Goal: Information Seeking & Learning: Learn about a topic

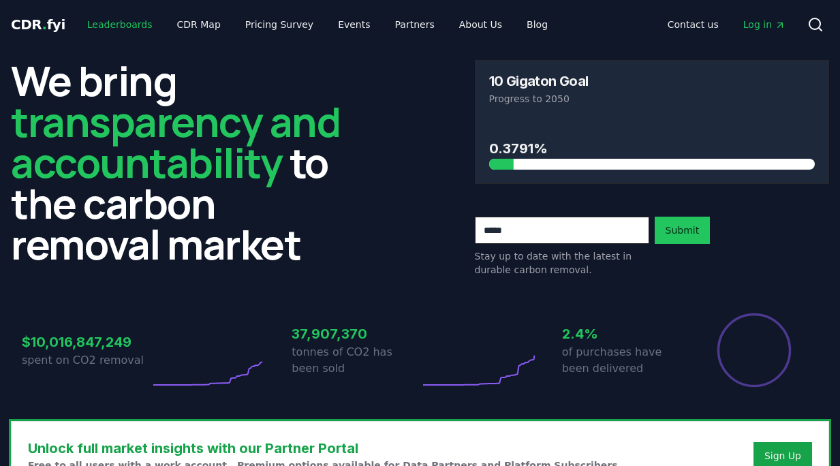
click at [132, 30] on link "Leaderboards" at bounding box center [119, 24] width 87 height 25
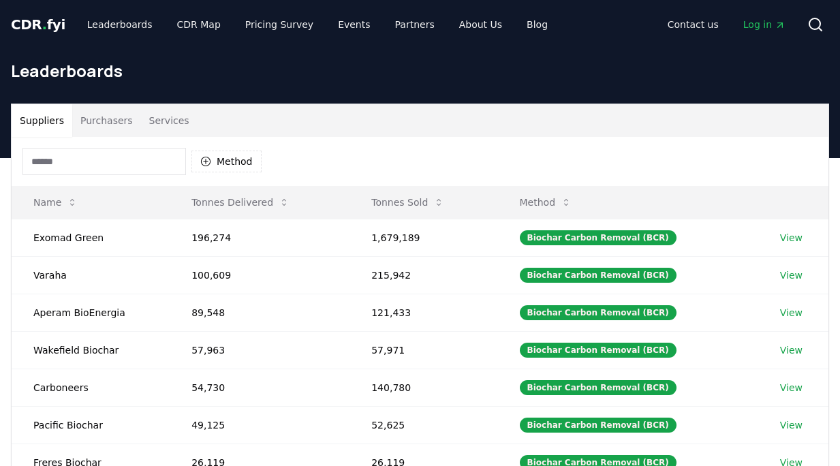
click at [110, 124] on button "Purchasers" at bounding box center [106, 120] width 69 height 33
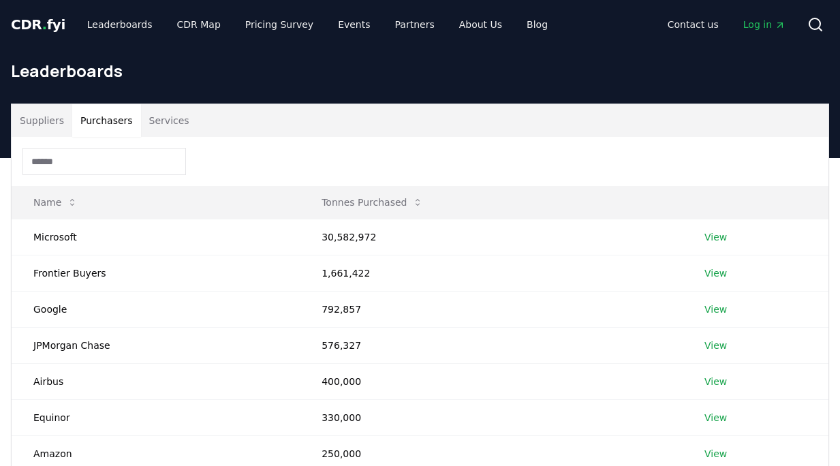
click at [110, 124] on button "Purchasers" at bounding box center [106, 120] width 69 height 33
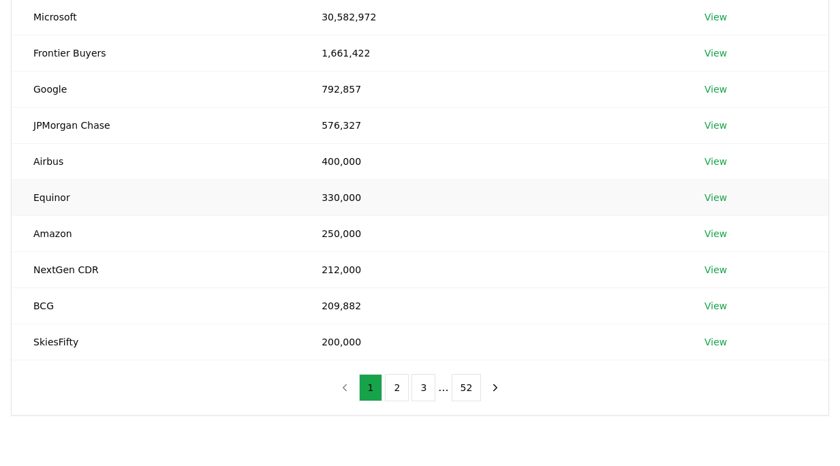
scroll to position [219, 0]
click at [390, 391] on button "2" at bounding box center [397, 388] width 24 height 27
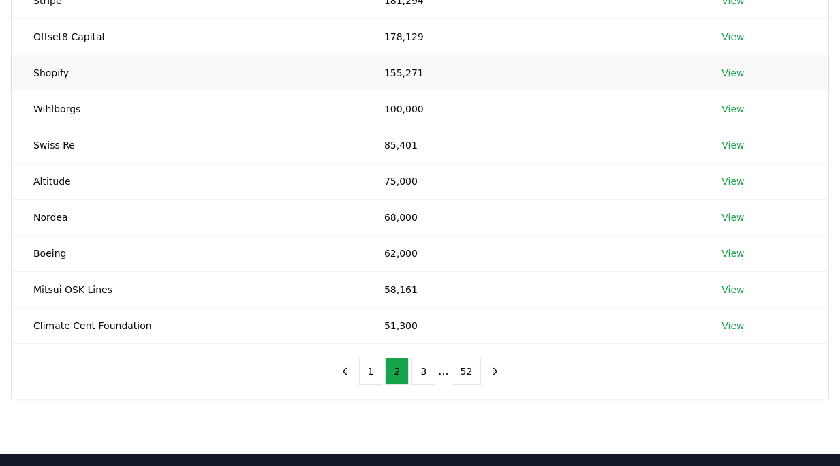
scroll to position [416, 0]
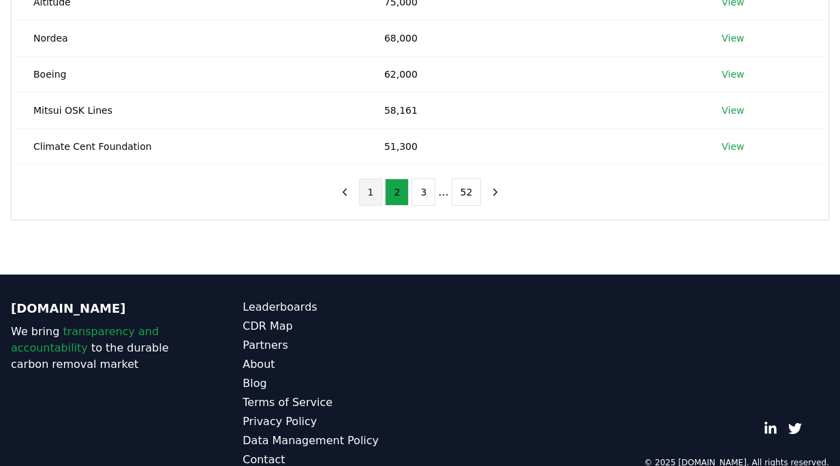
click at [370, 189] on button "1" at bounding box center [371, 192] width 24 height 27
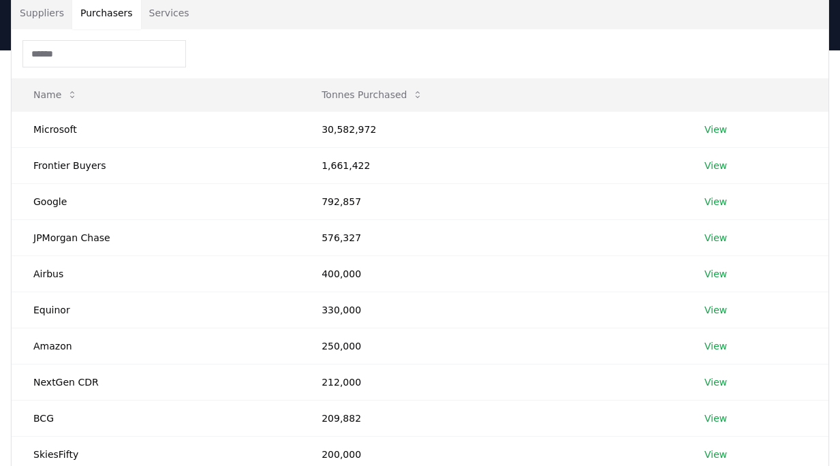
scroll to position [100, 0]
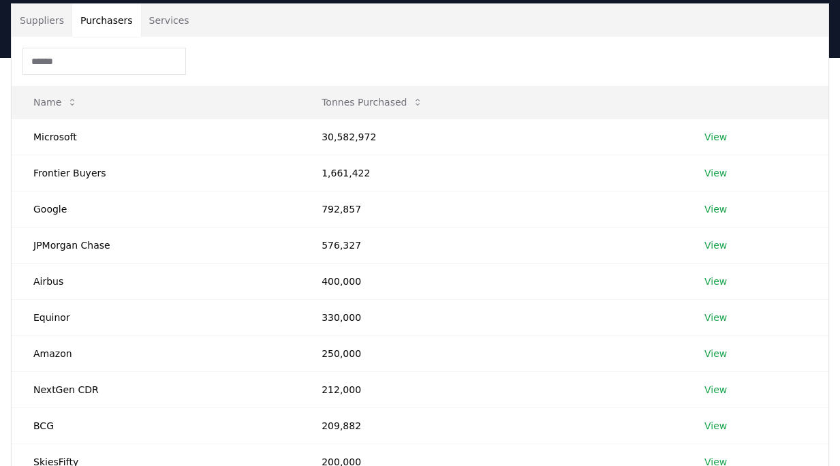
click at [239, 61] on div at bounding box center [420, 61] width 817 height 49
click at [200, 354] on td "Amazon" at bounding box center [156, 353] width 288 height 36
click at [42, 281] on td "Airbus" at bounding box center [156, 281] width 288 height 36
click at [50, 137] on td "Microsoft" at bounding box center [156, 137] width 288 height 36
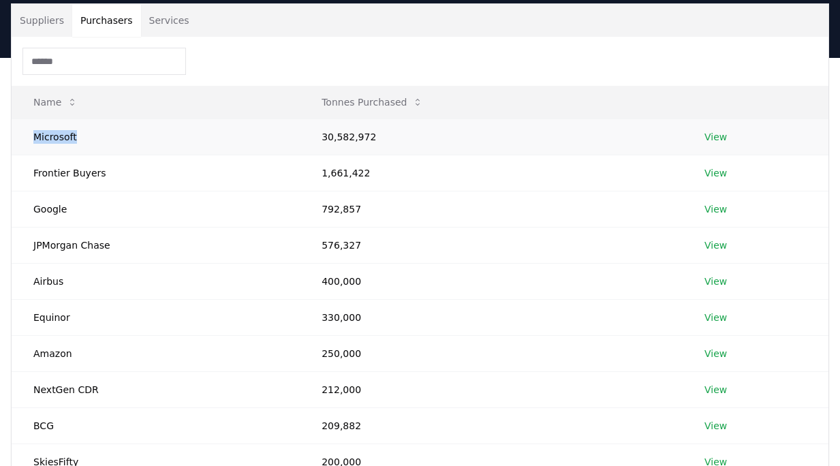
click at [50, 137] on td "Microsoft" at bounding box center [156, 137] width 288 height 36
click at [57, 166] on td "Frontier Buyers" at bounding box center [156, 173] width 288 height 36
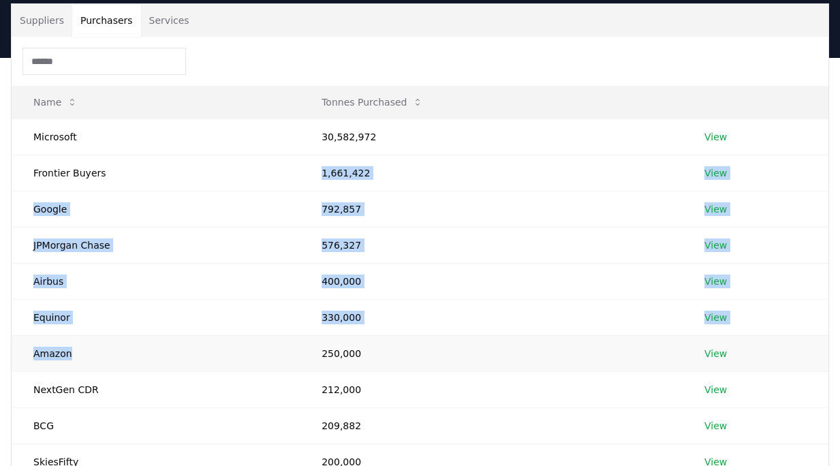
drag, startPoint x: 104, startPoint y: 174, endPoint x: 88, endPoint y: 350, distance: 176.5
click at [88, 350] on tbody "Microsoft 30,582,972 View Frontier Buyers 1,661,422 View Google 792,857 View JP…" at bounding box center [420, 299] width 817 height 361
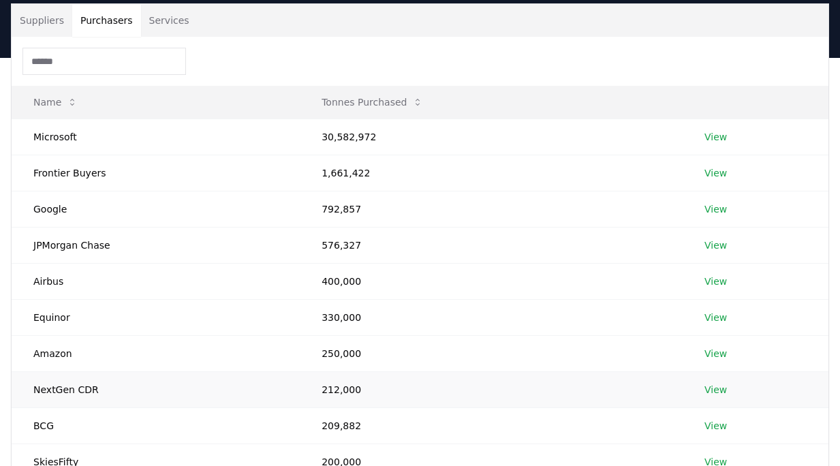
click at [93, 379] on td "NextGen CDR" at bounding box center [156, 389] width 288 height 36
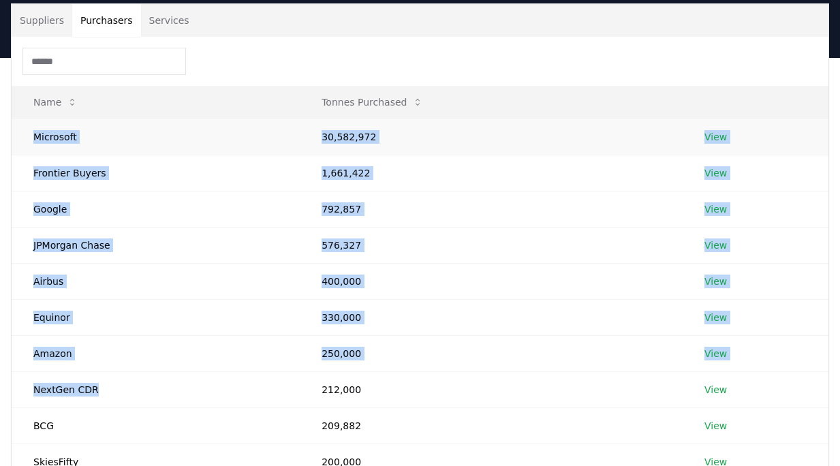
drag, startPoint x: 101, startPoint y: 392, endPoint x: 29, endPoint y: 133, distance: 268.6
click at [29, 133] on tbody "Microsoft 30,582,972 View Frontier Buyers 1,661,422 View Google 792,857 View JP…" at bounding box center [420, 299] width 817 height 361
click at [75, 168] on td "Frontier Buyers" at bounding box center [156, 173] width 288 height 36
drag, startPoint x: 31, startPoint y: 132, endPoint x: 128, endPoint y: 363, distance: 250.7
click at [128, 363] on tbody "Microsoft 30,582,972 View Frontier Buyers 1,661,422 View Google 792,857 View JP…" at bounding box center [420, 299] width 817 height 361
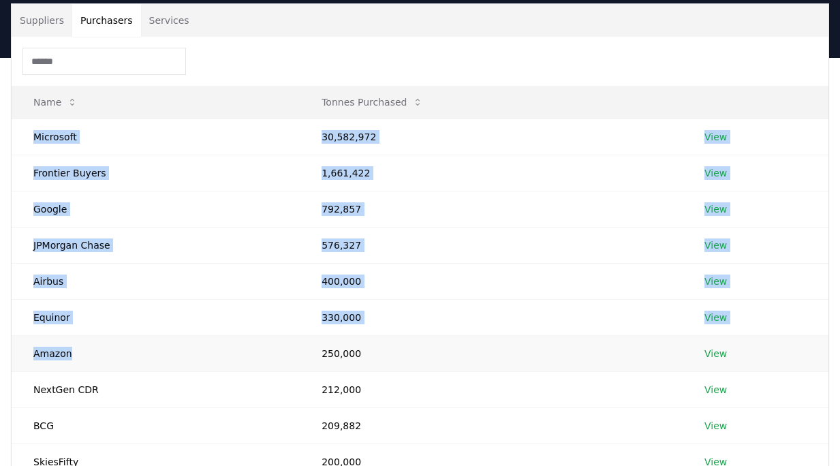
click at [128, 363] on td "Amazon" at bounding box center [156, 353] width 288 height 36
drag, startPoint x: 125, startPoint y: 398, endPoint x: 22, endPoint y: 137, distance: 280.5
click at [22, 137] on tbody "Microsoft 30,582,972 View Frontier Buyers 1,661,422 View Google 792,857 View JP…" at bounding box center [420, 299] width 817 height 361
click at [46, 261] on td "JPMorgan Chase" at bounding box center [156, 245] width 288 height 36
drag, startPoint x: 99, startPoint y: 390, endPoint x: 31, endPoint y: 136, distance: 262.3
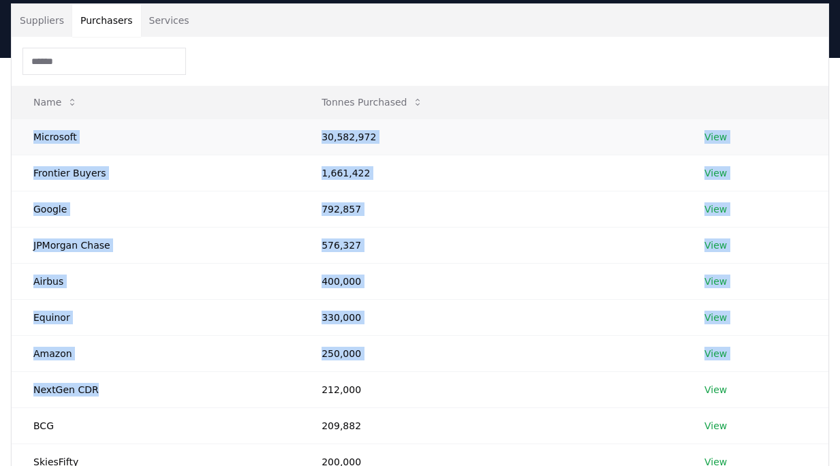
click at [31, 136] on tbody "Microsoft 30,582,972 View Frontier Buyers 1,661,422 View Google 792,857 View JP…" at bounding box center [420, 299] width 817 height 361
click at [73, 278] on td "Airbus" at bounding box center [156, 281] width 288 height 36
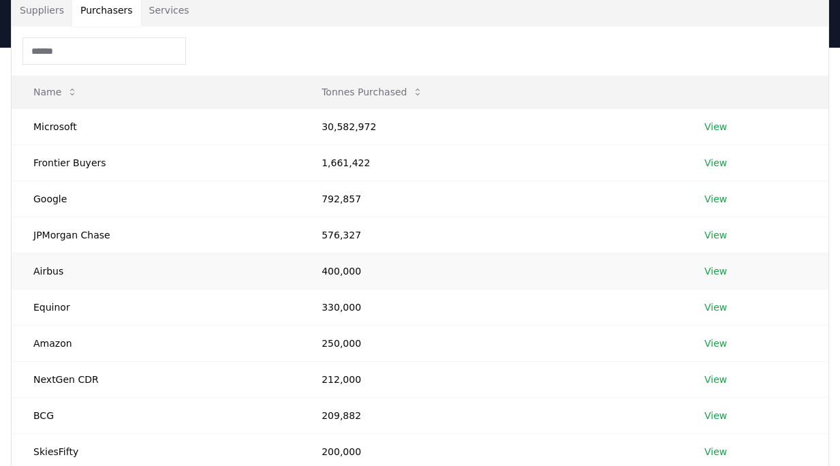
scroll to position [112, 0]
click at [49, 272] on td "Airbus" at bounding box center [156, 269] width 288 height 36
click at [49, 306] on td "Equinor" at bounding box center [156, 306] width 288 height 36
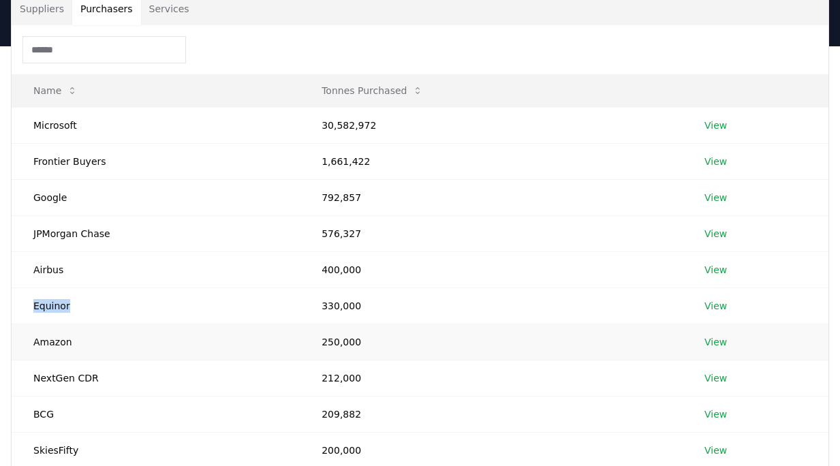
click at [51, 341] on td "Amazon" at bounding box center [156, 342] width 288 height 36
click at [58, 232] on td "JPMorgan Chase" at bounding box center [156, 233] width 288 height 36
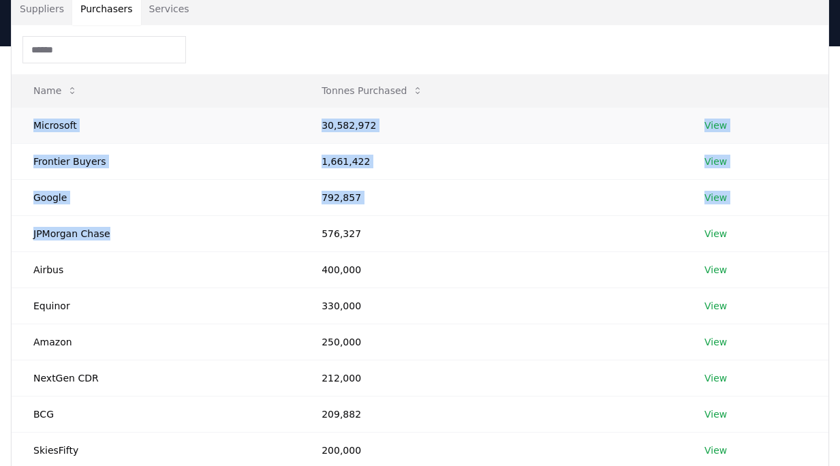
drag, startPoint x: 110, startPoint y: 238, endPoint x: 35, endPoint y: 123, distance: 138.0
click at [35, 123] on tbody "Microsoft 30,582,972 View Frontier Buyers 1,661,422 View Google 792,857 View JP…" at bounding box center [420, 287] width 817 height 361
click at [54, 218] on td "JPMorgan Chase" at bounding box center [156, 233] width 288 height 36
